Goal: Task Accomplishment & Management: Complete application form

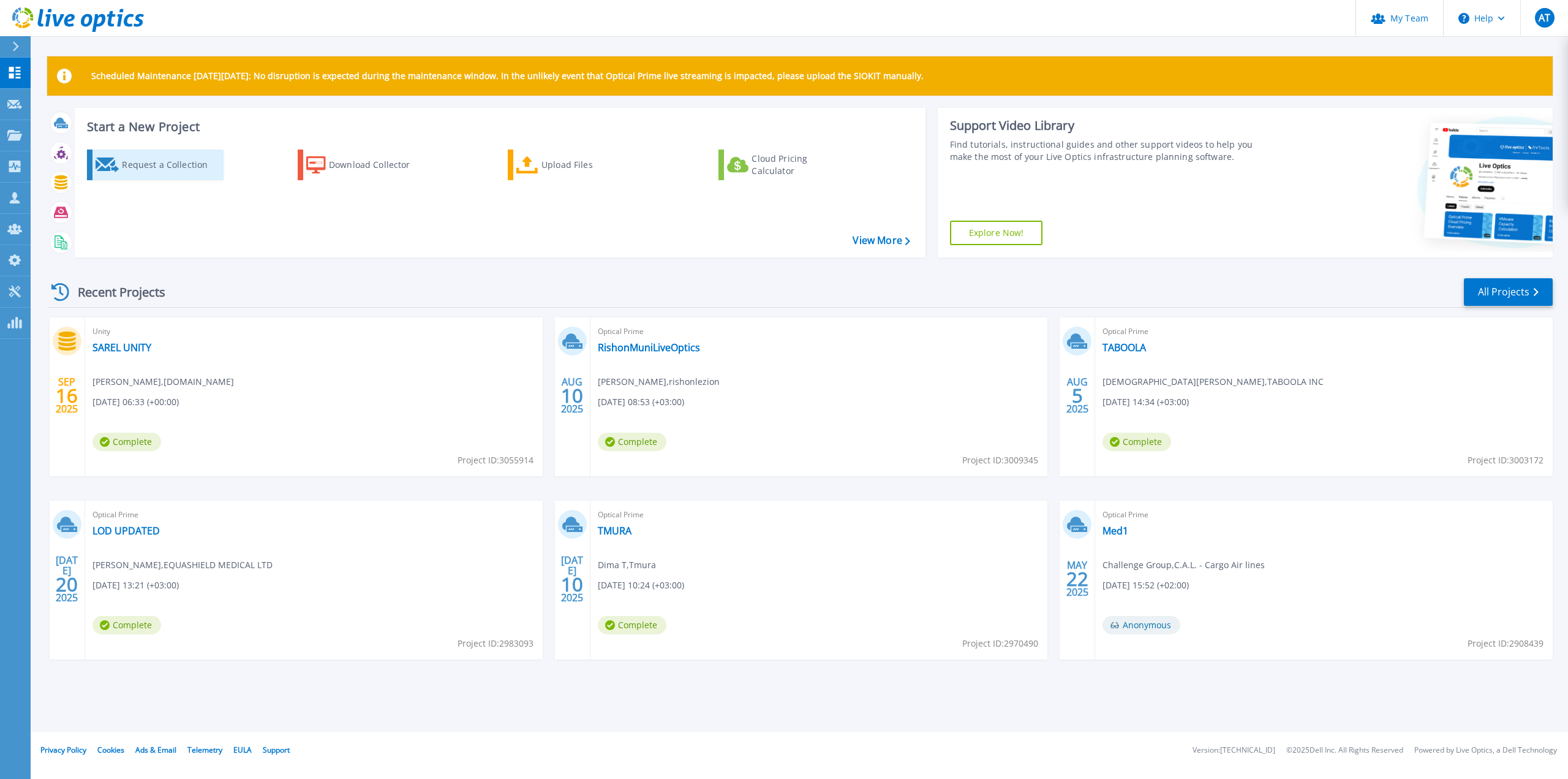
click at [147, 166] on div "Request a Collection" at bounding box center [171, 164] width 98 height 24
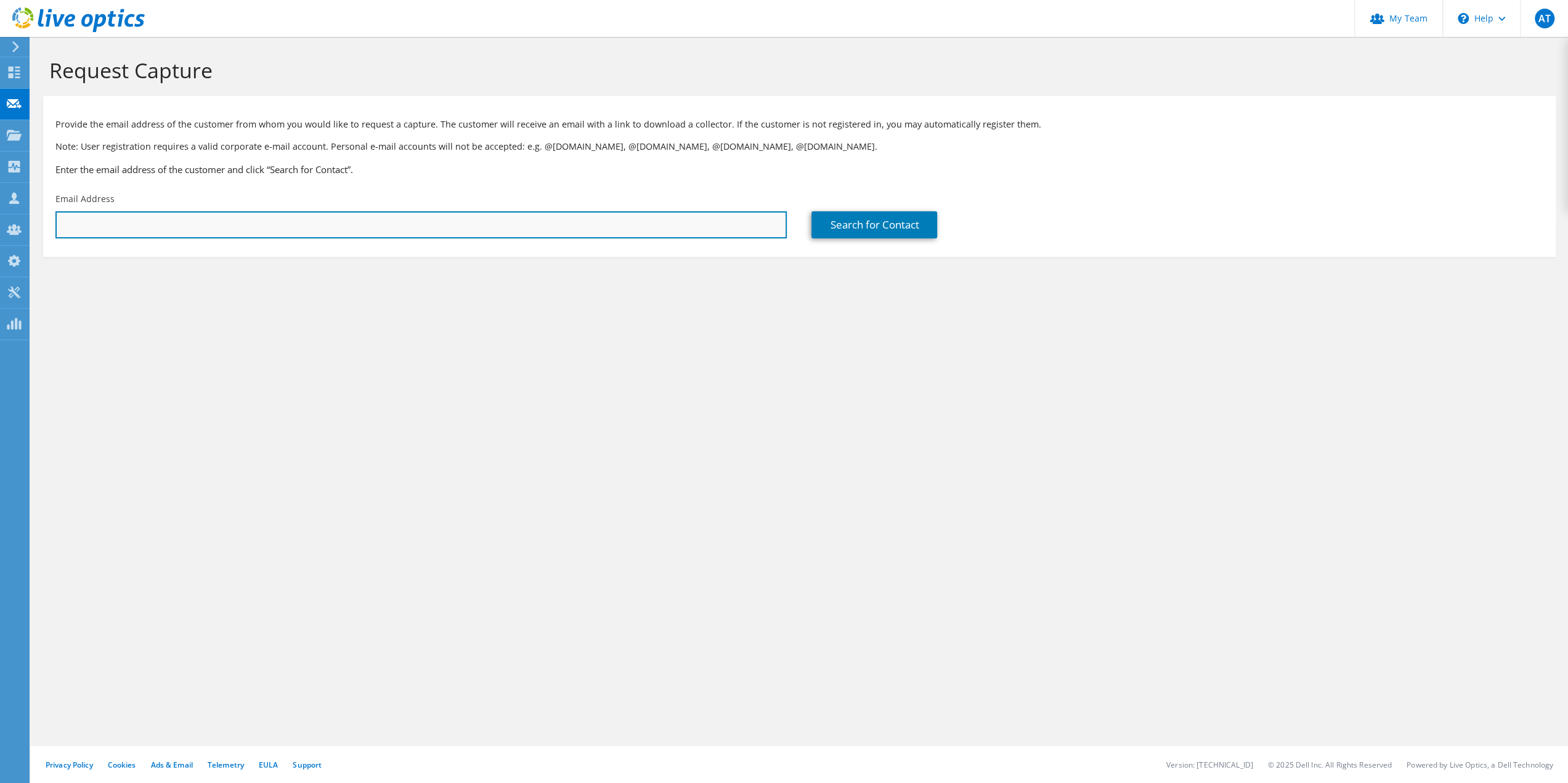
click at [155, 228] on input "text" at bounding box center [421, 224] width 731 height 27
paste input "[EMAIL_ADDRESS][DOMAIN_NAME]"
type input "[EMAIL_ADDRESS][DOMAIN_NAME]"
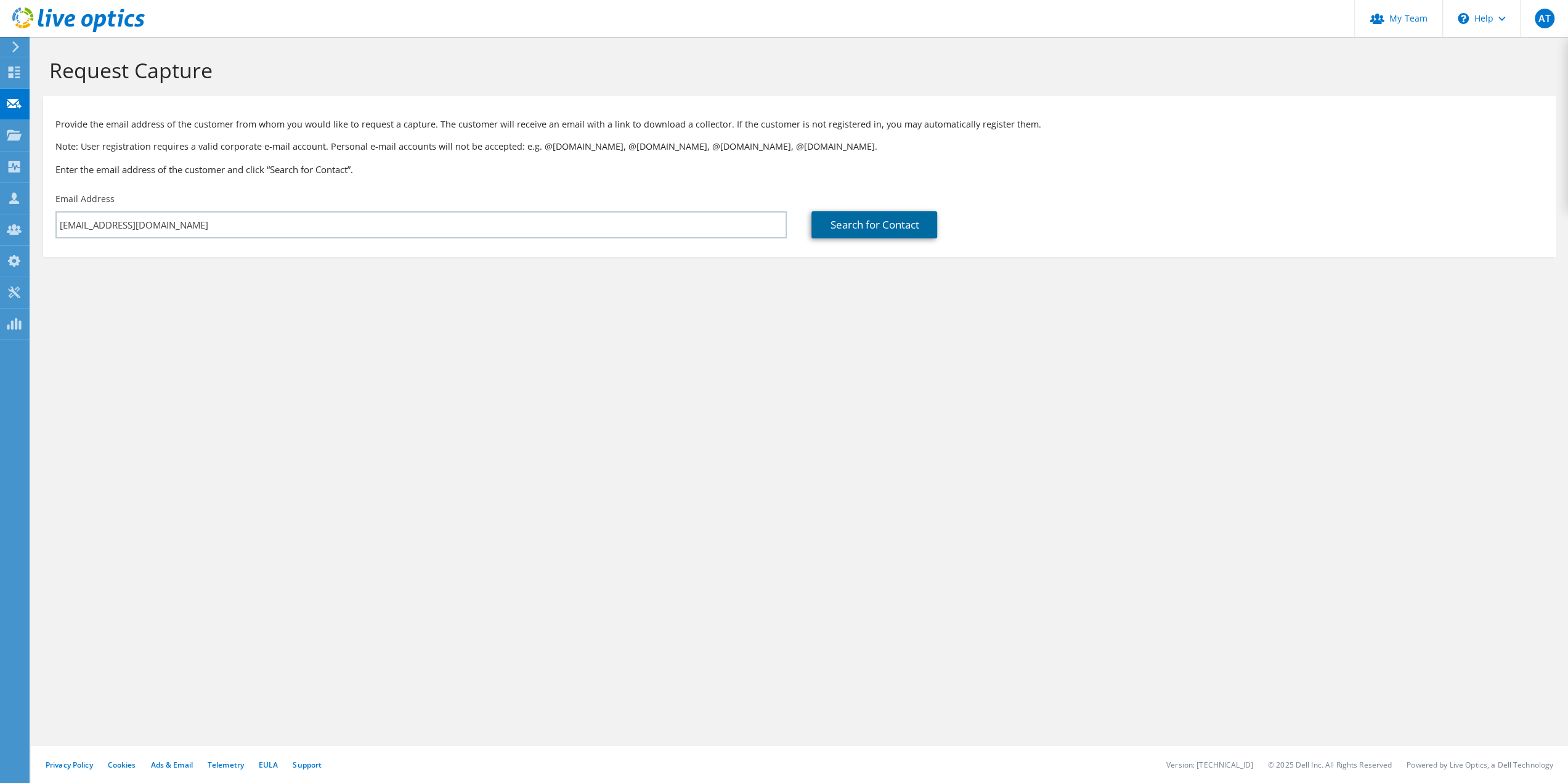
click at [838, 222] on link "Search for Contact" at bounding box center [873, 224] width 125 height 27
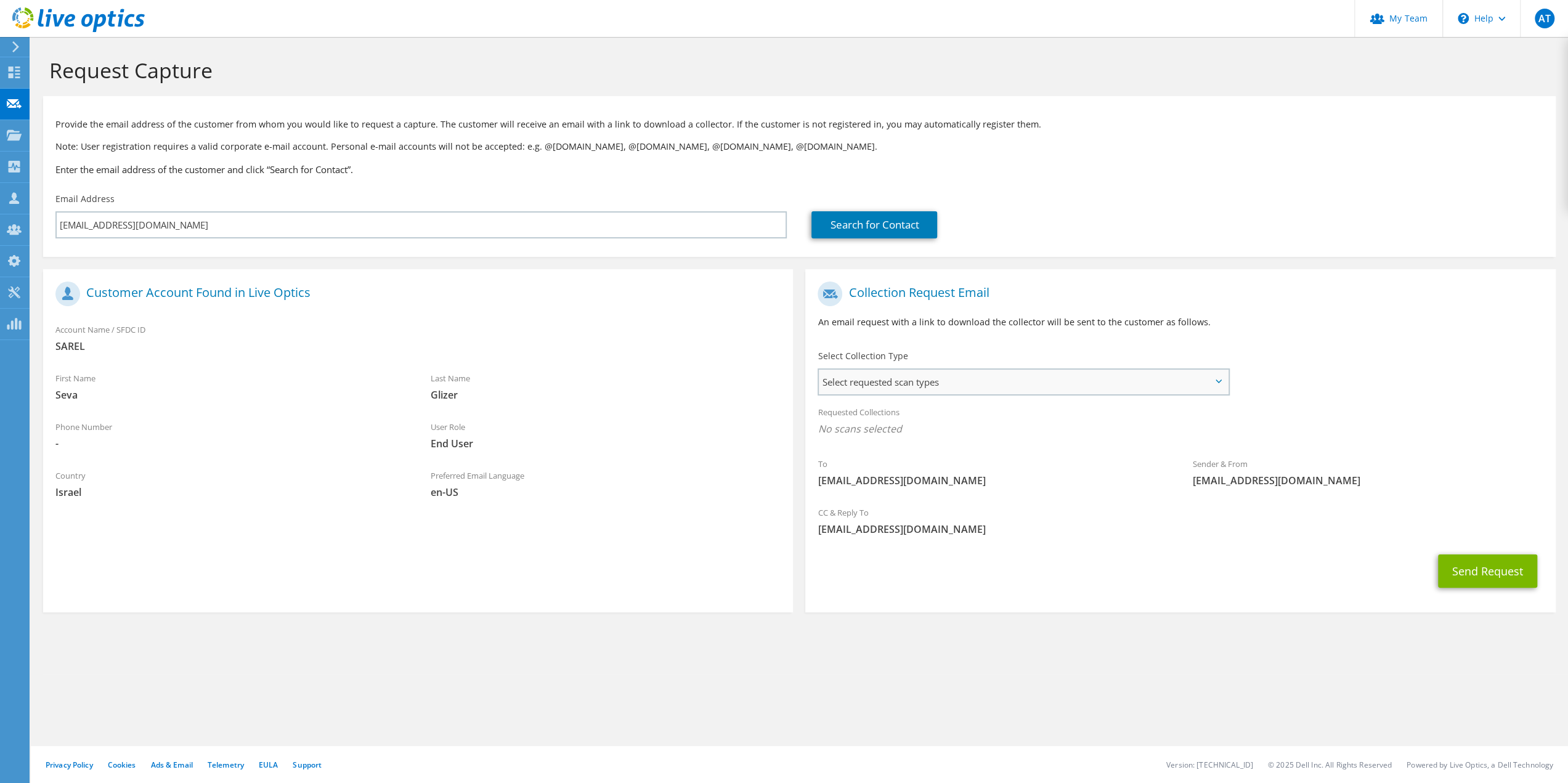
click at [1187, 387] on span "Select requested scan types" at bounding box center [1023, 382] width 408 height 25
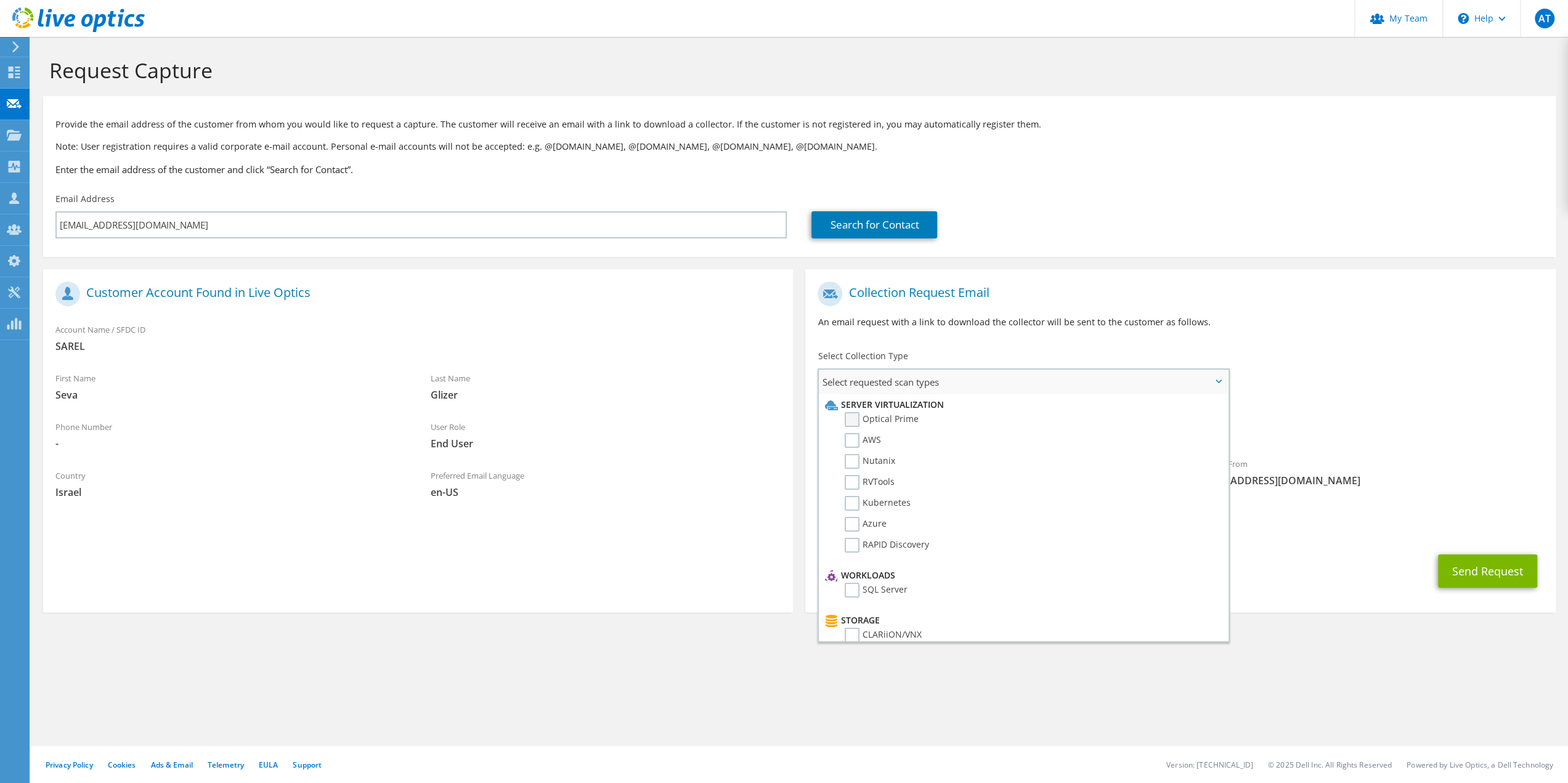
click at [854, 420] on label "Optical Prime" at bounding box center [881, 419] width 74 height 14
click at [0, 0] on input "Optical Prime" at bounding box center [0, 0] width 0 height 0
click at [1284, 398] on div "To [EMAIL_ADDRESS][DOMAIN_NAME] Sender & From [EMAIL_ADDRESS][DOMAIN_NAME]" at bounding box center [1180, 389] width 750 height 228
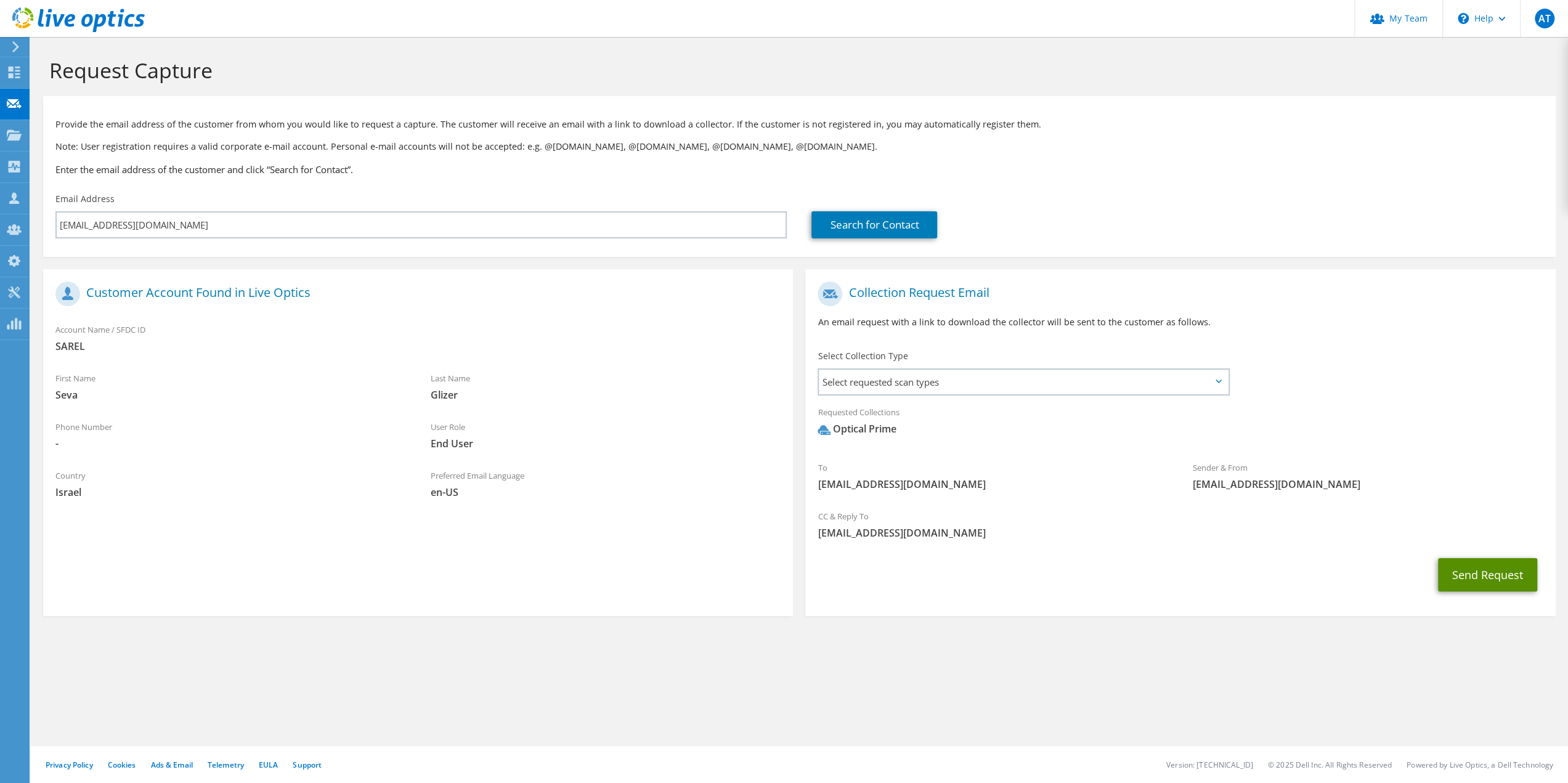
click at [1471, 575] on button "Send Request" at bounding box center [1487, 574] width 99 height 33
